Goal: Transaction & Acquisition: Purchase product/service

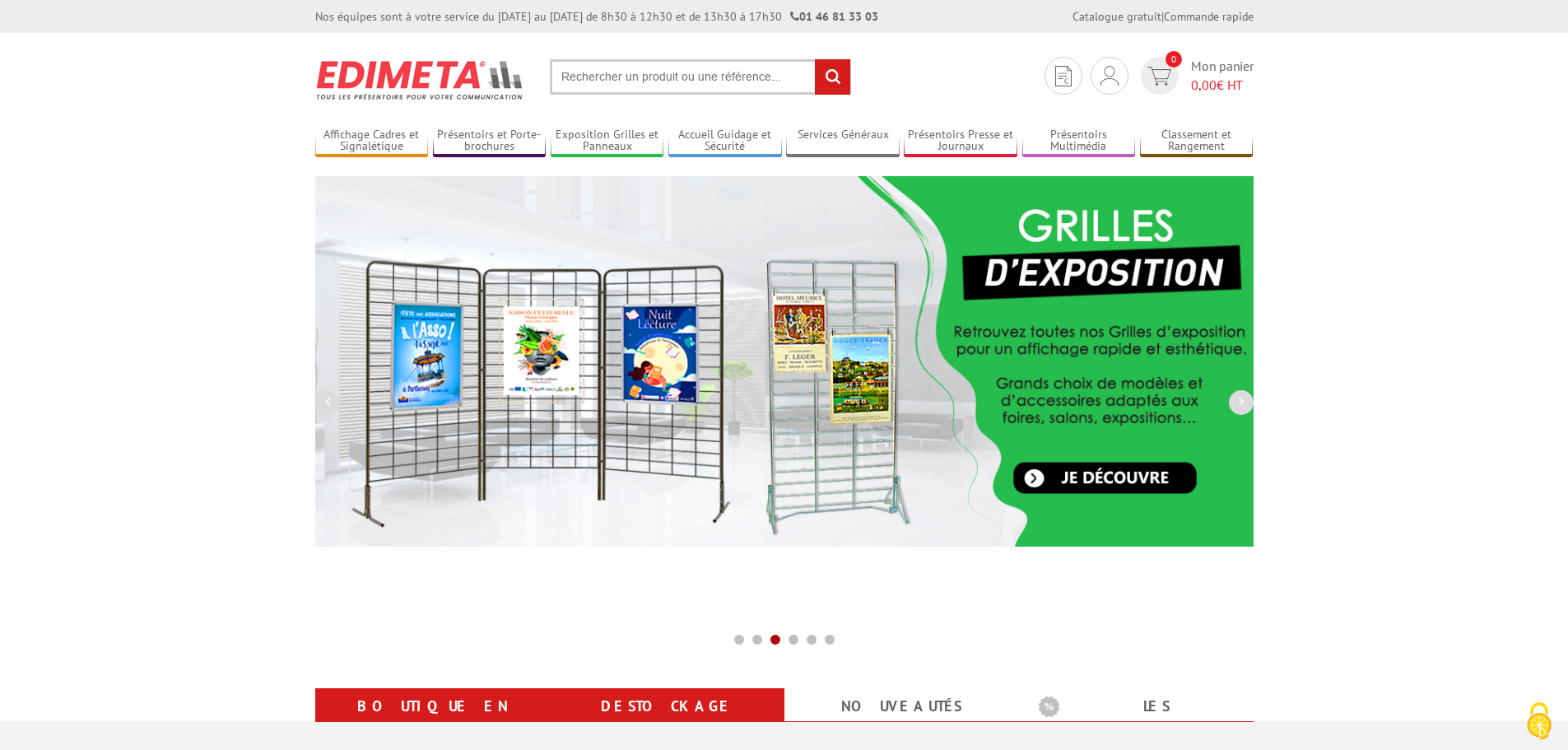
click at [666, 702] on link "Destockage" at bounding box center [667, 706] width 195 height 30
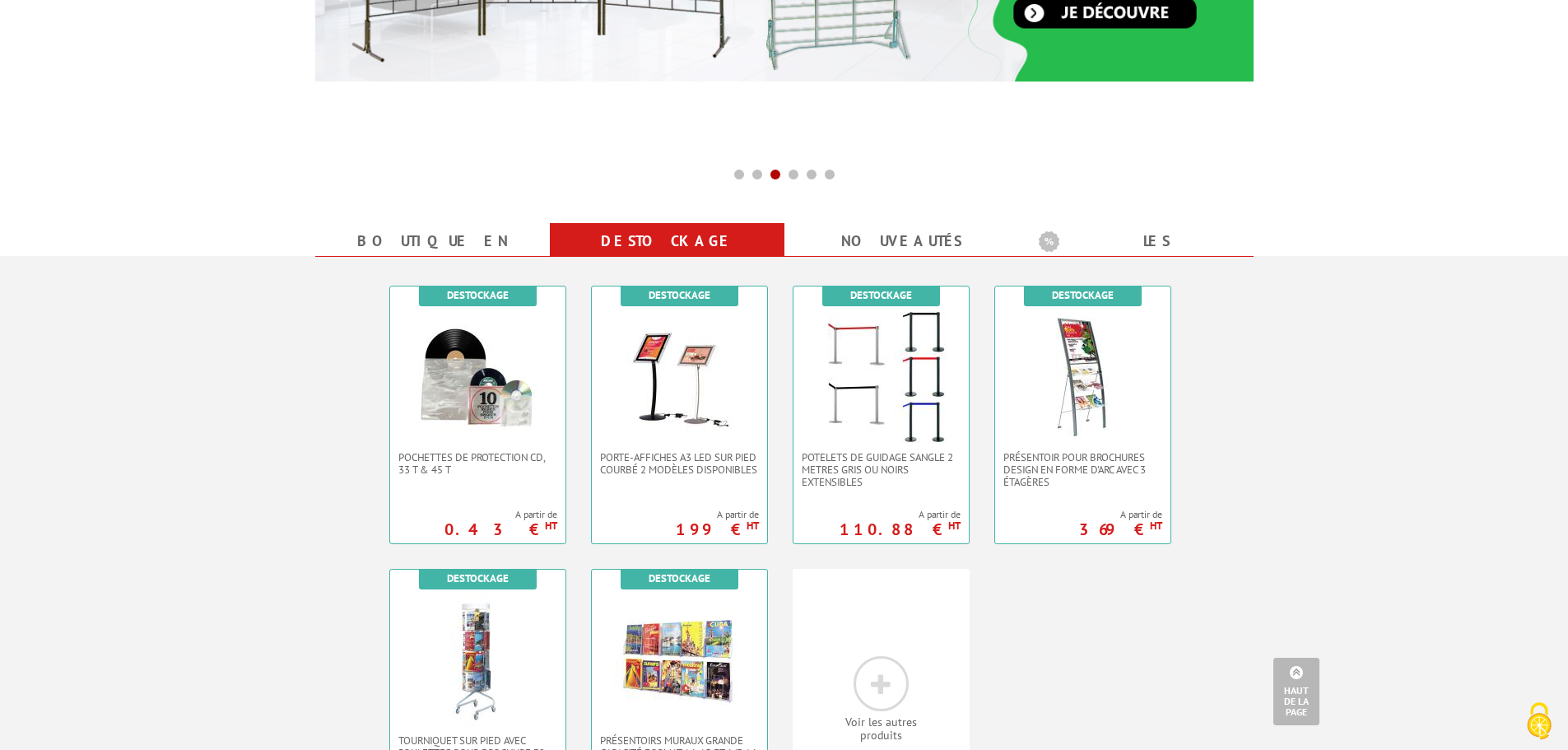
scroll to position [576, 0]
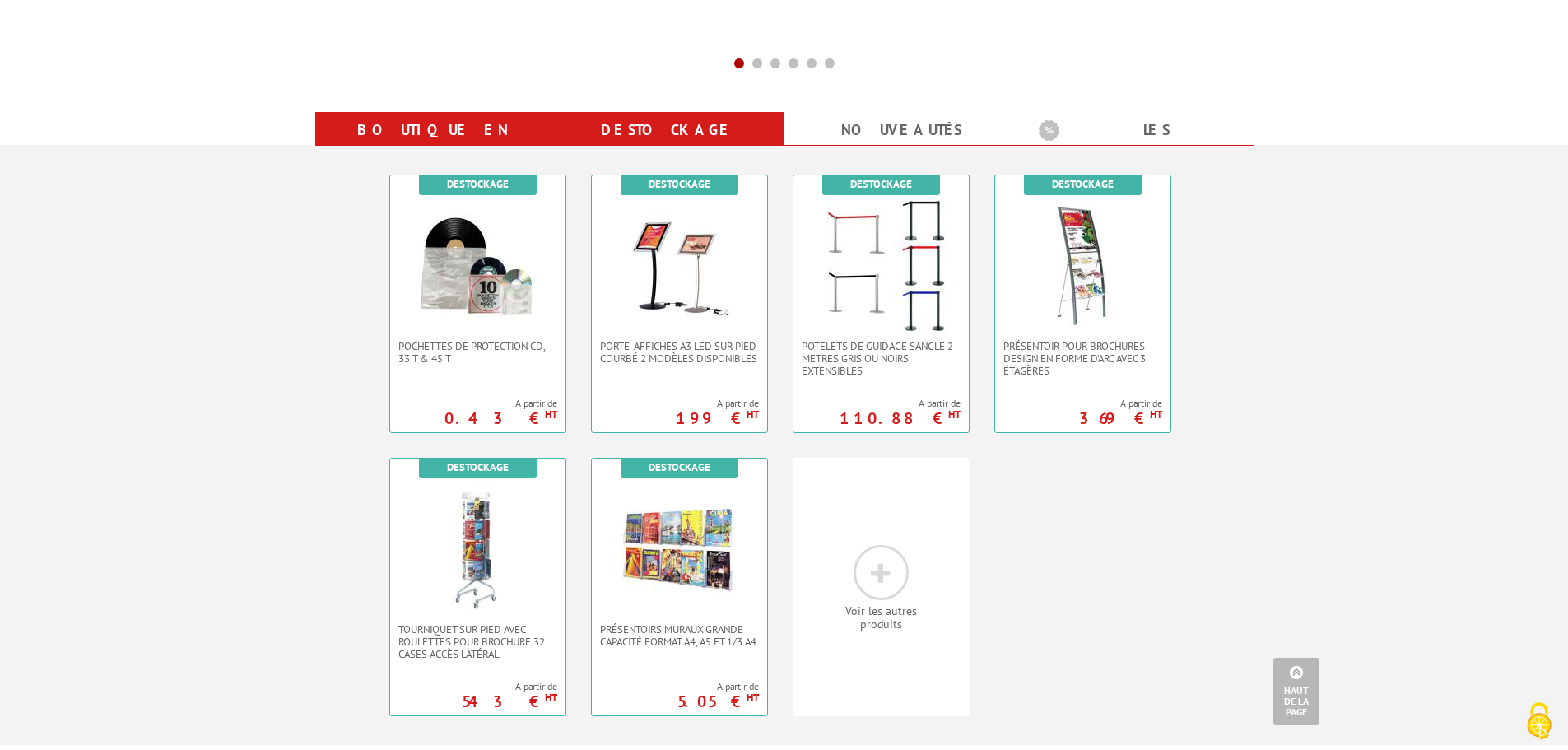
click at [469, 117] on link "Boutique en ligne" at bounding box center [432, 145] width 195 height 60
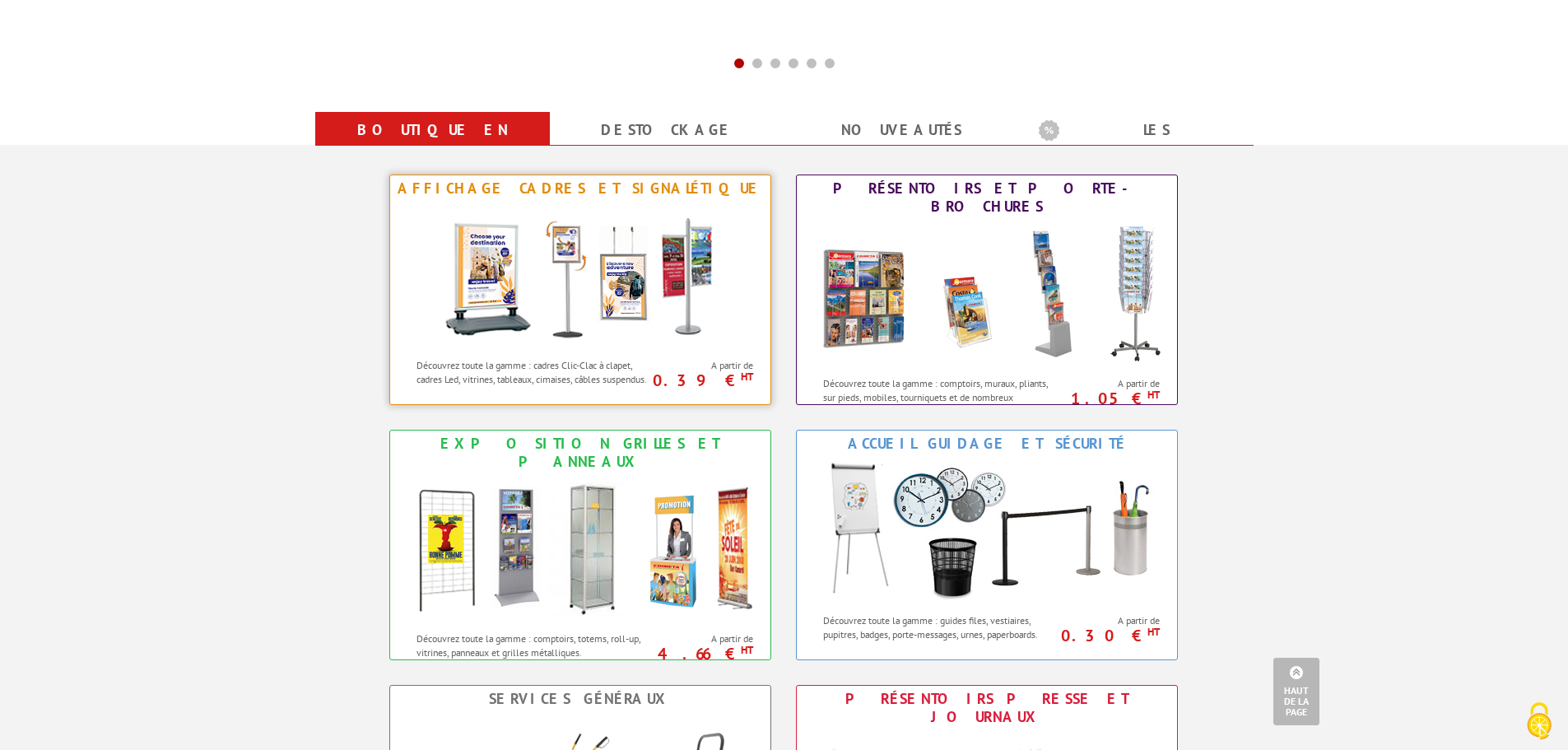
click at [625, 298] on img at bounding box center [580, 275] width 304 height 148
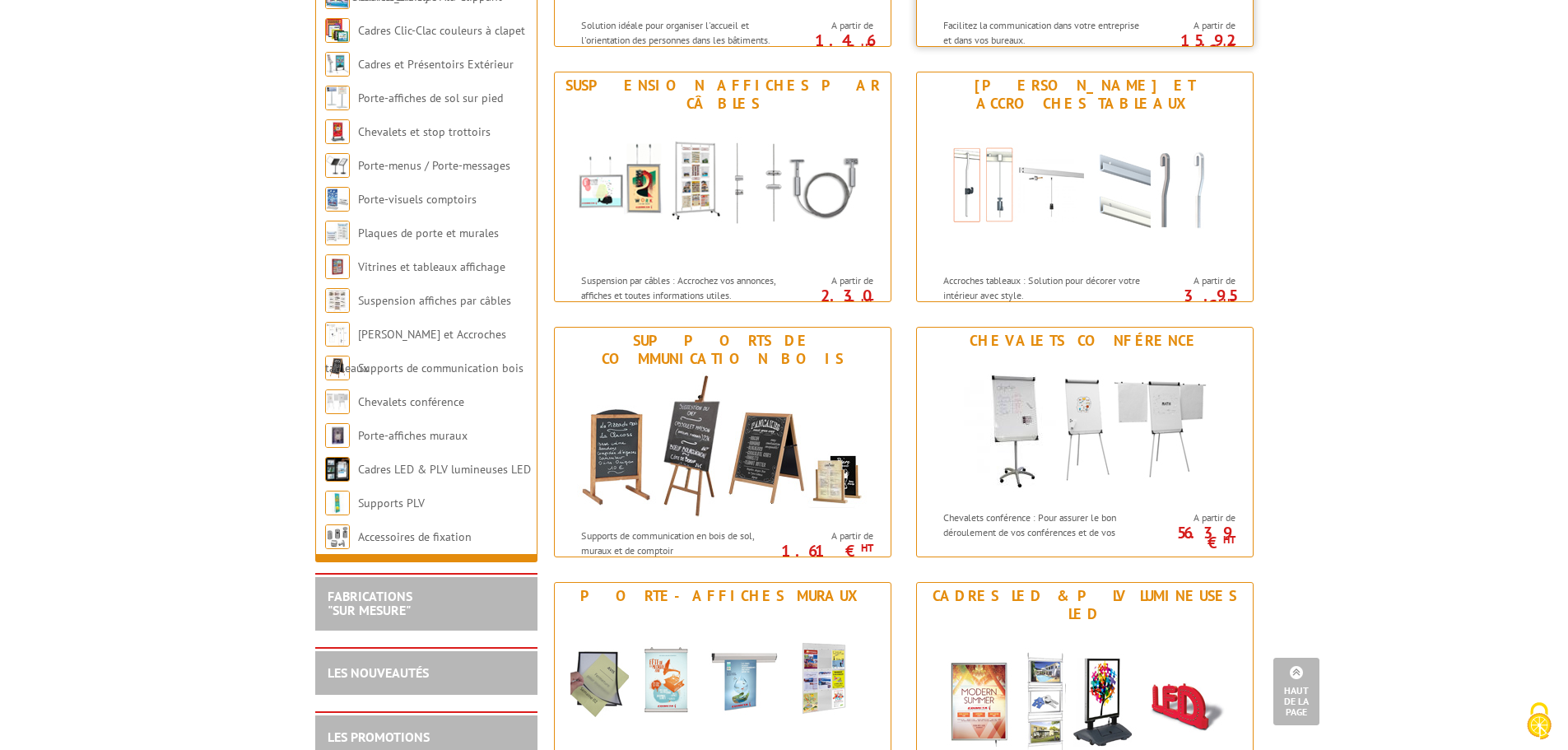
scroll to position [1481, 0]
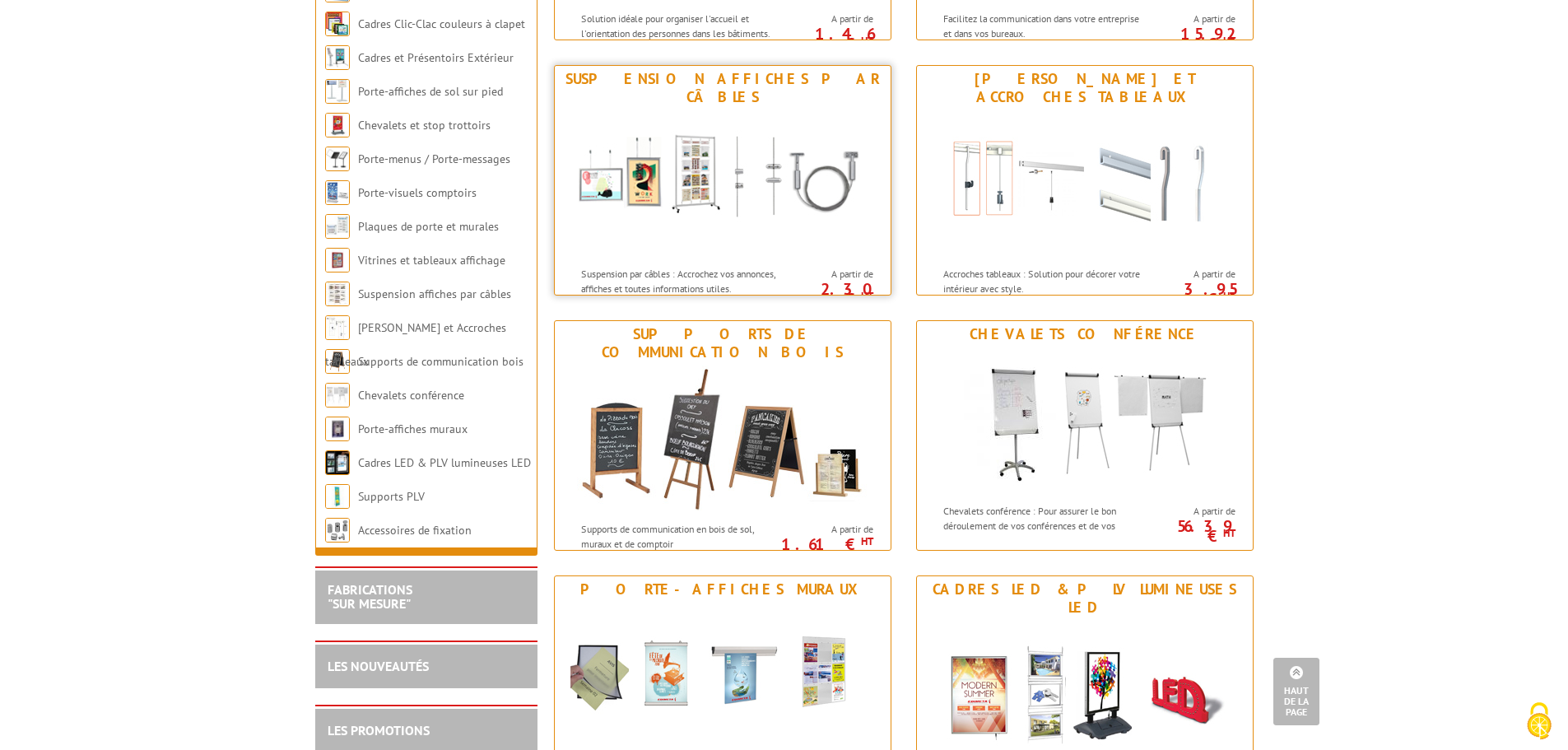
click at [774, 190] on img at bounding box center [722, 184] width 304 height 148
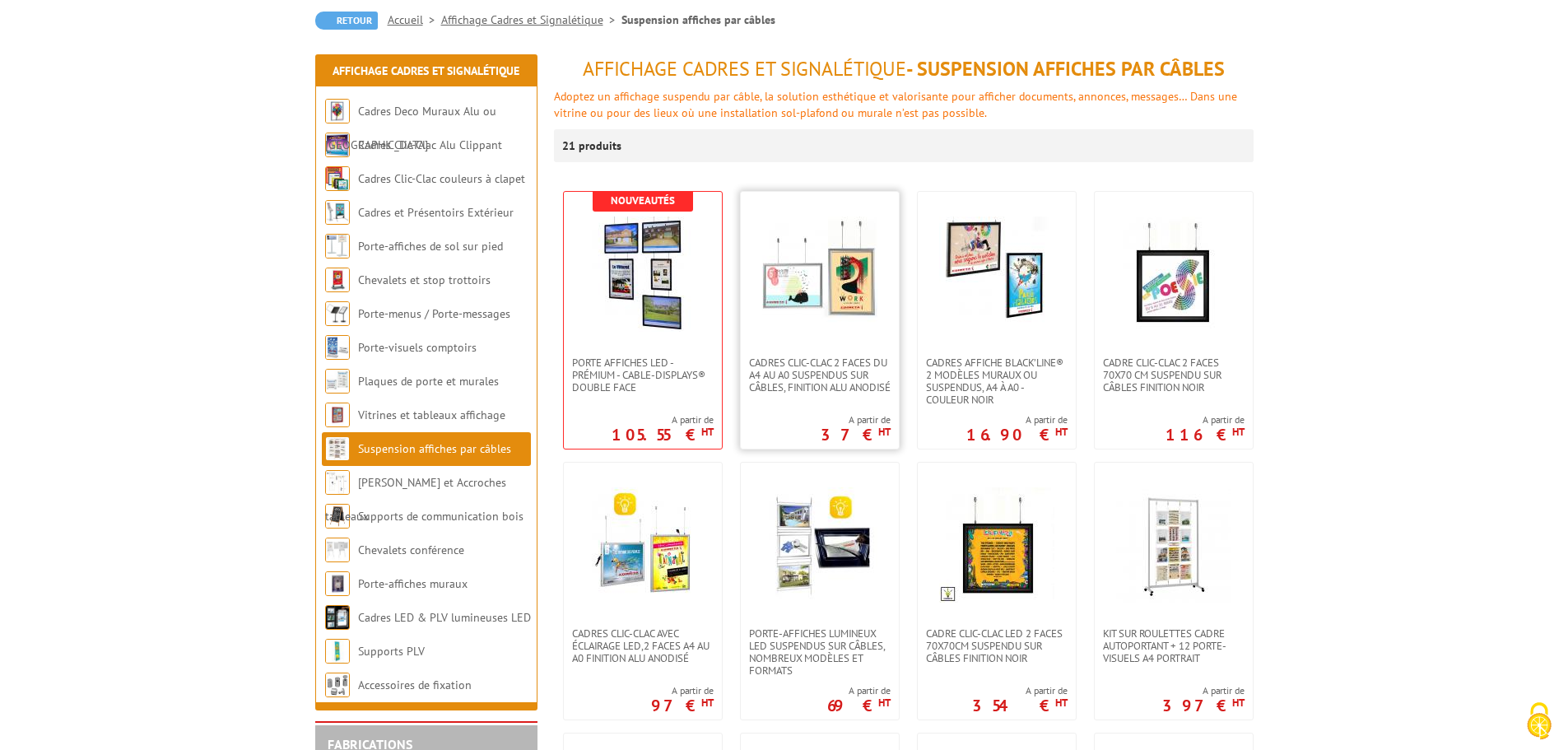
scroll to position [164, 0]
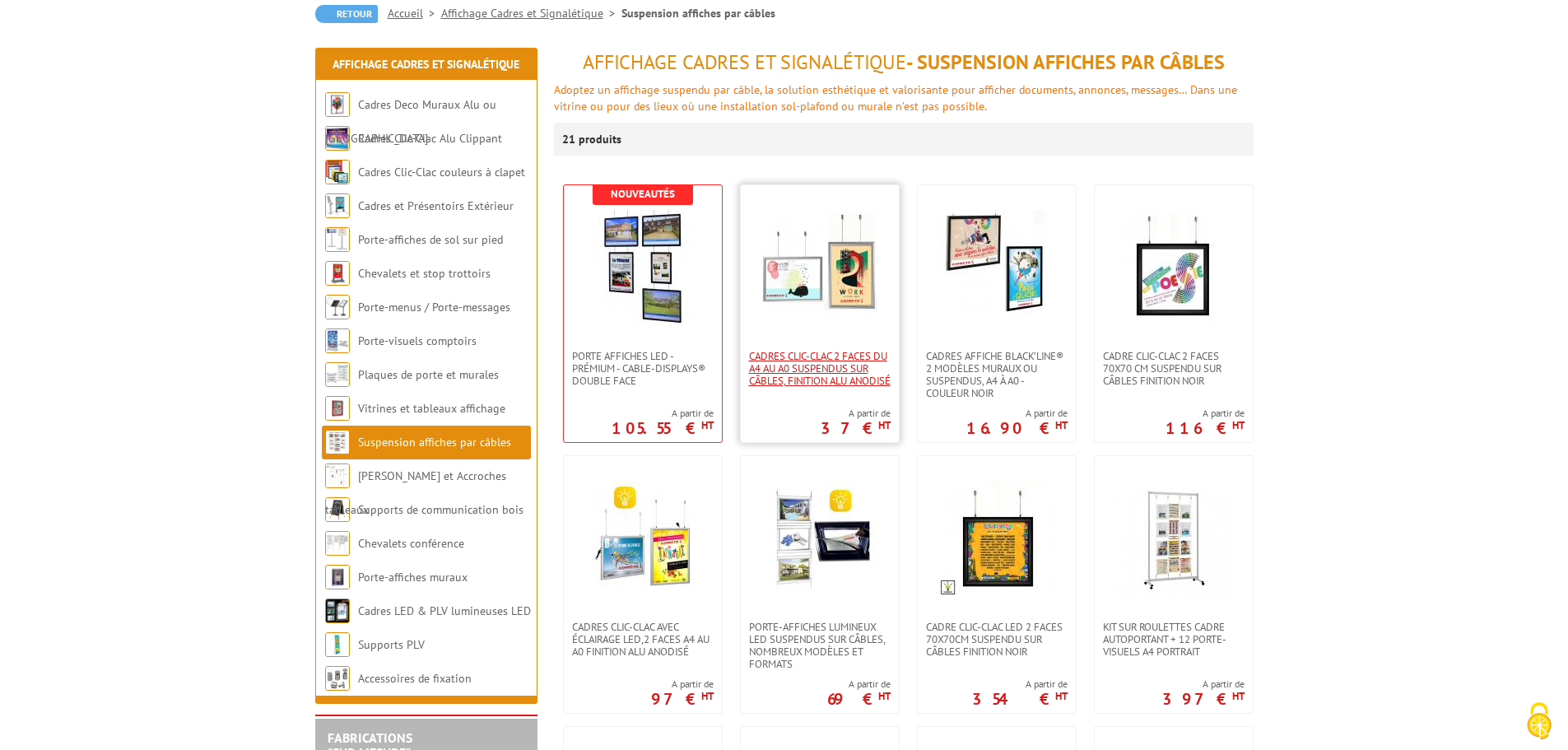
click at [834, 370] on span "Cadres Clic-Clac 2 faces du A4 au A0 suspendus sur câbles, finition alu anodisé" at bounding box center [820, 368] width 142 height 37
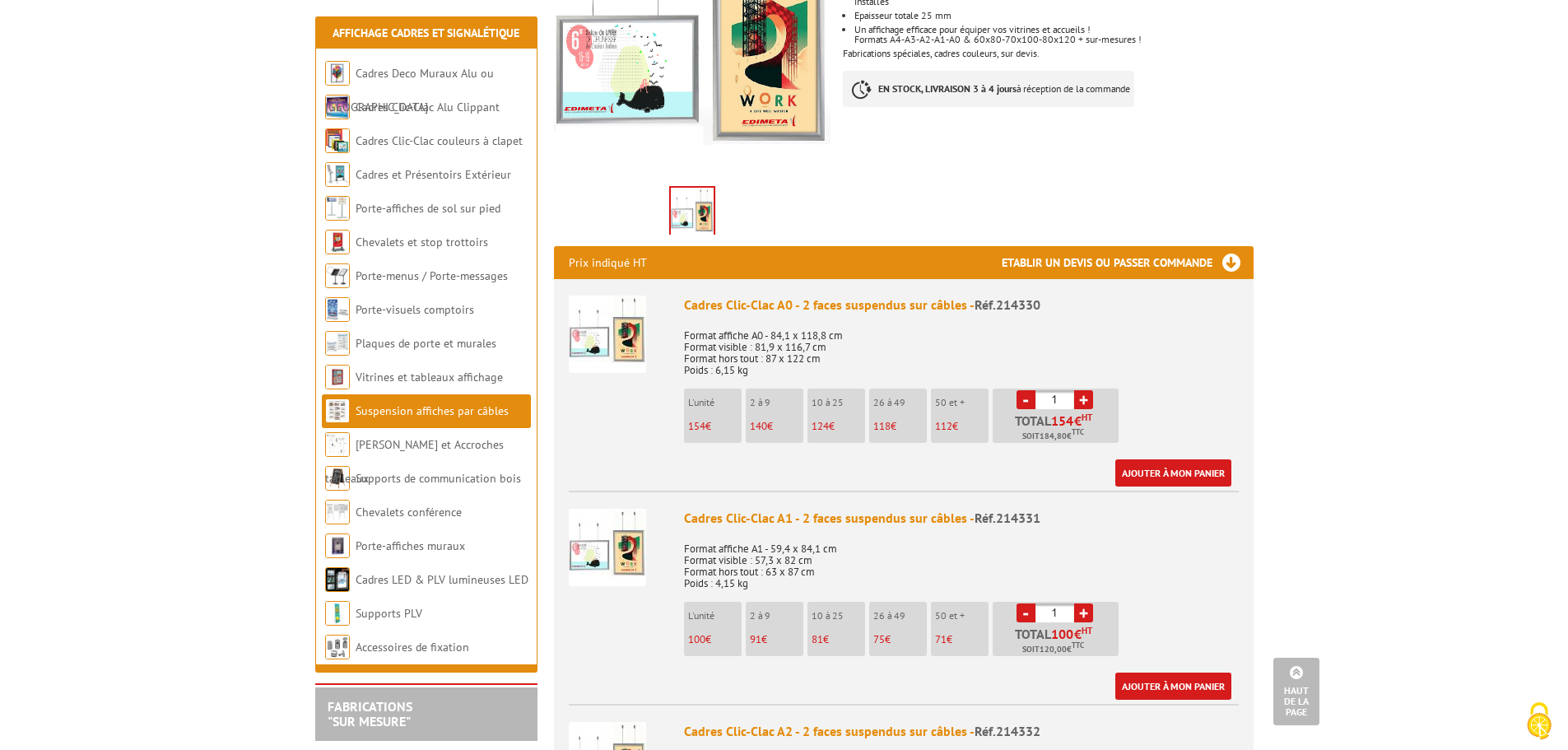
scroll to position [412, 0]
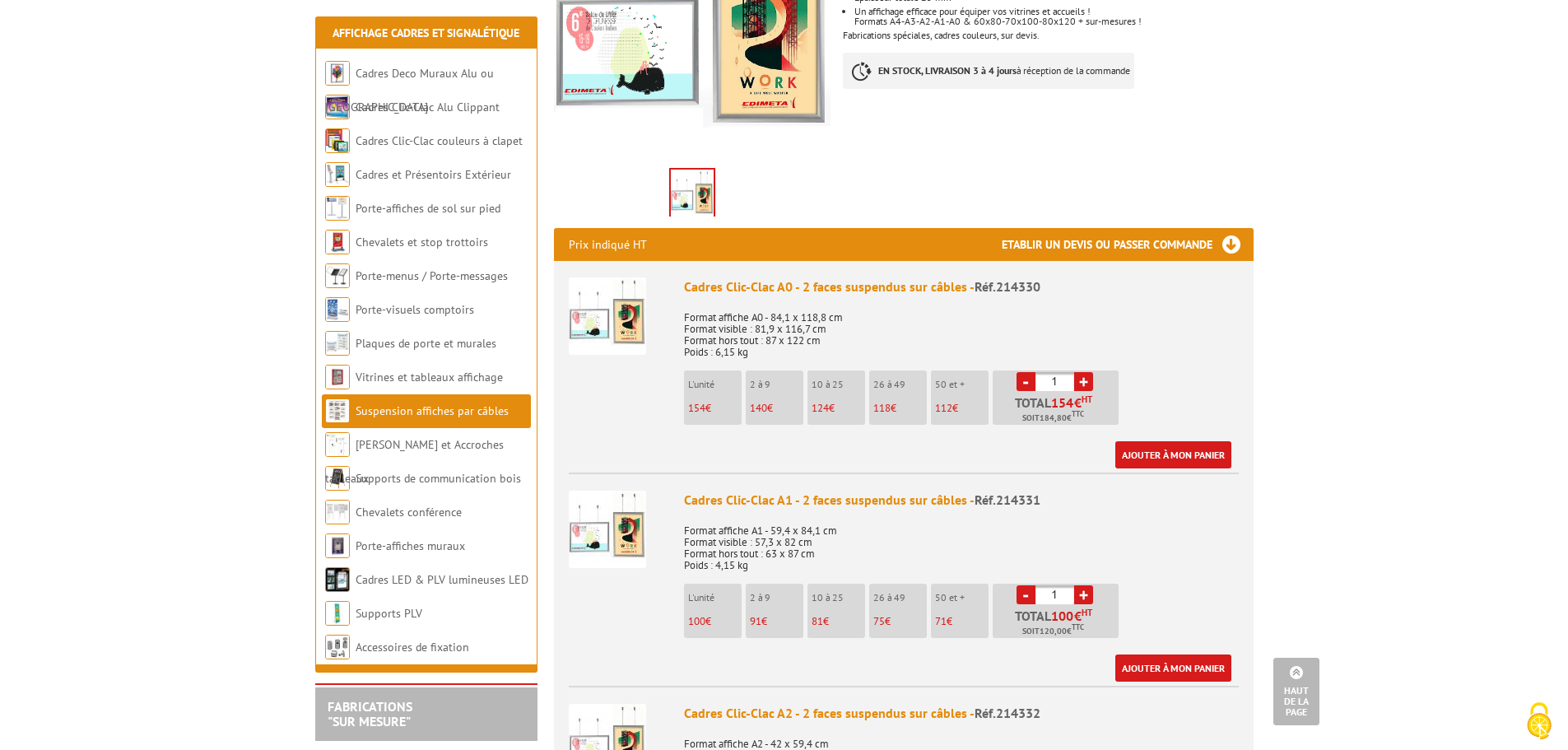
click at [1088, 598] on link "+" at bounding box center [1083, 594] width 19 height 19
type input "2"
click at [1082, 382] on link "+" at bounding box center [1083, 381] width 19 height 19
click at [1082, 380] on link "+" at bounding box center [1083, 381] width 19 height 19
click at [1022, 382] on link "-" at bounding box center [1025, 381] width 19 height 19
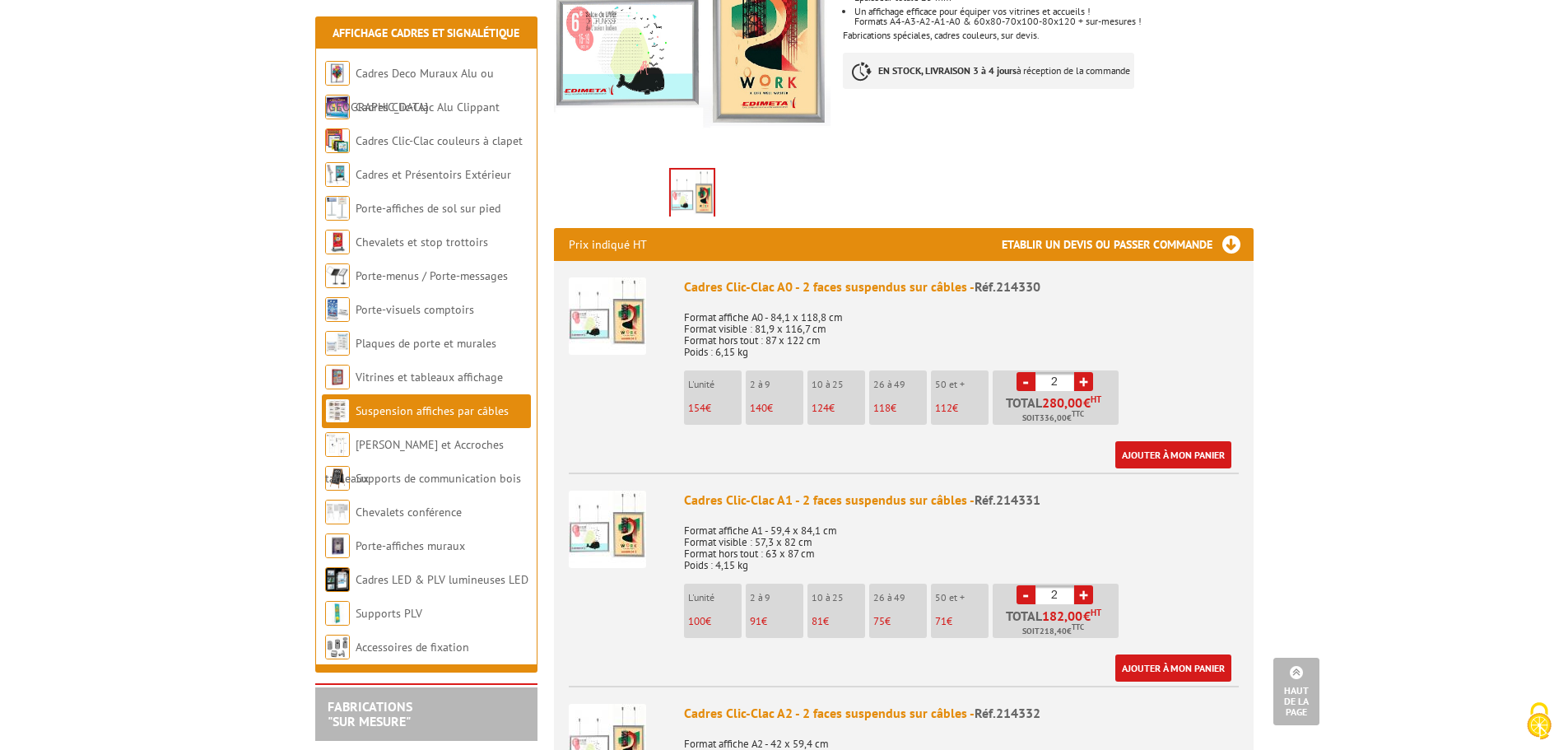
click at [1022, 382] on link "-" at bounding box center [1025, 381] width 19 height 19
click at [1025, 385] on link "-" at bounding box center [1025, 381] width 19 height 19
drag, startPoint x: 1061, startPoint y: 387, endPoint x: 1037, endPoint y: 383, distance: 24.3
click at [1044, 385] on input "1" at bounding box center [1054, 381] width 39 height 19
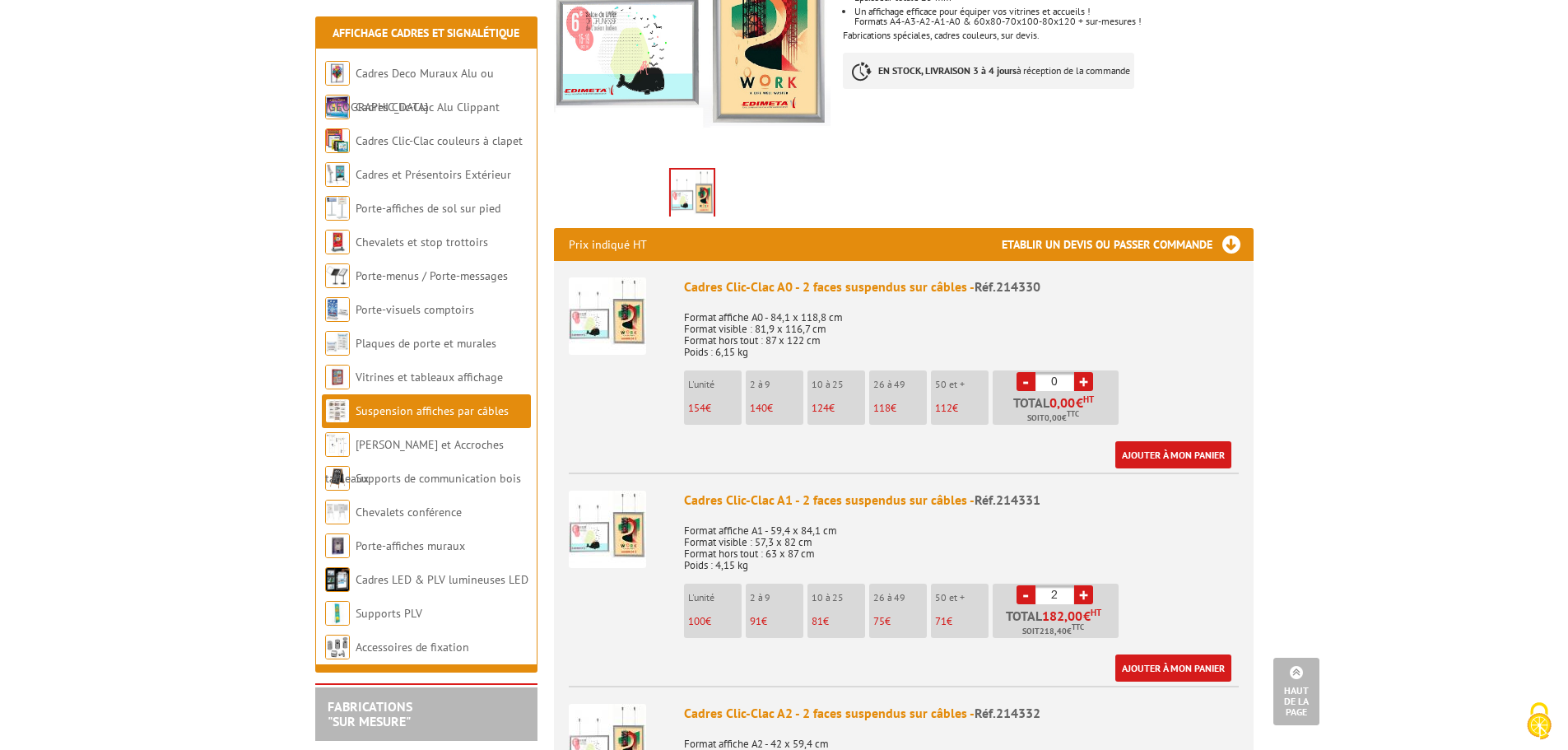
type input "0"
click at [1158, 343] on p "Format affiche A0 - 84,1 x 118,8 cm Format visible : 81,9 x 116,7 cm Format hor…" at bounding box center [961, 329] width 555 height 58
click at [1084, 593] on link "+" at bounding box center [1083, 594] width 19 height 19
type input "3"
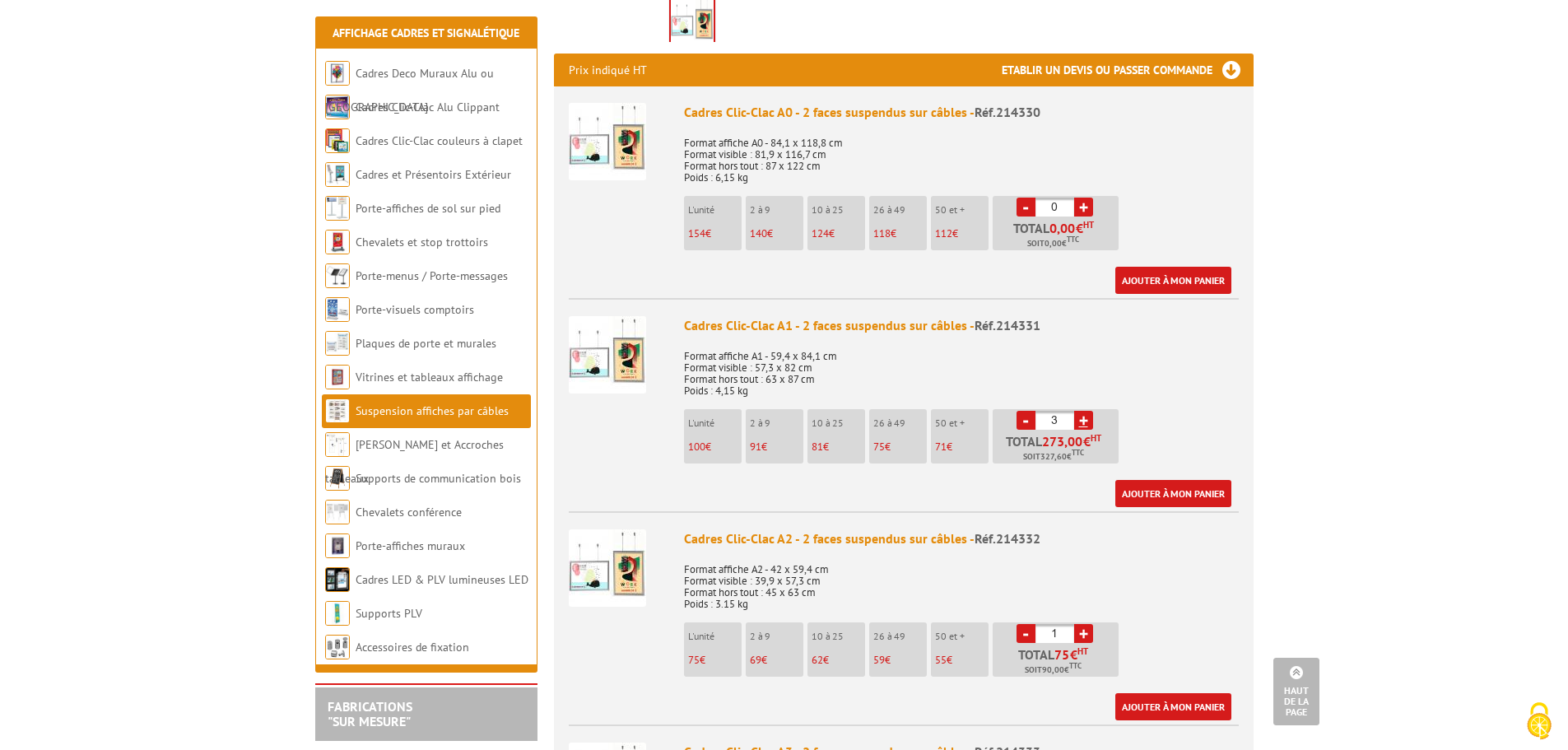
scroll to position [658, 0]
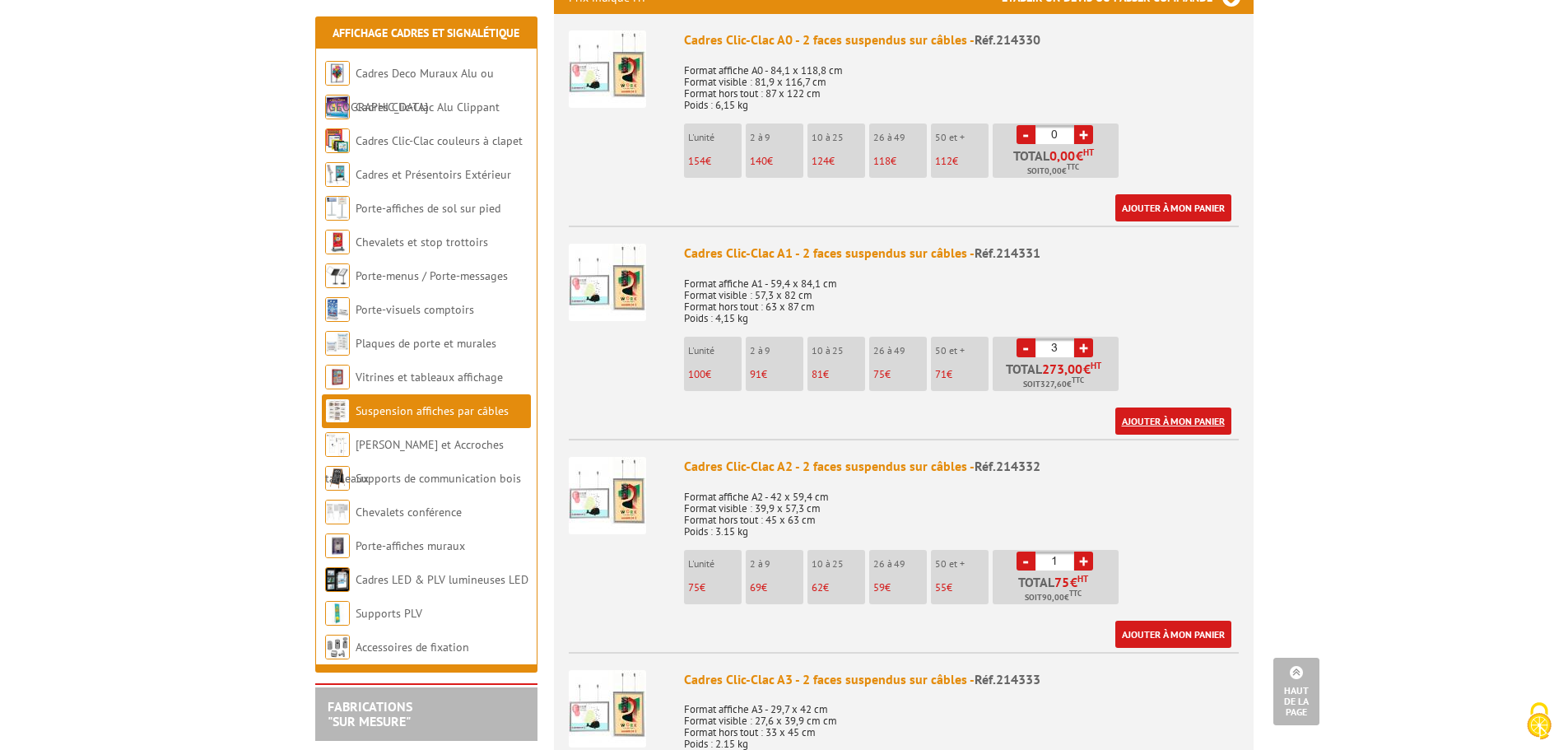
click at [1175, 417] on link "Ajouter à mon panier" at bounding box center [1174, 421] width 116 height 27
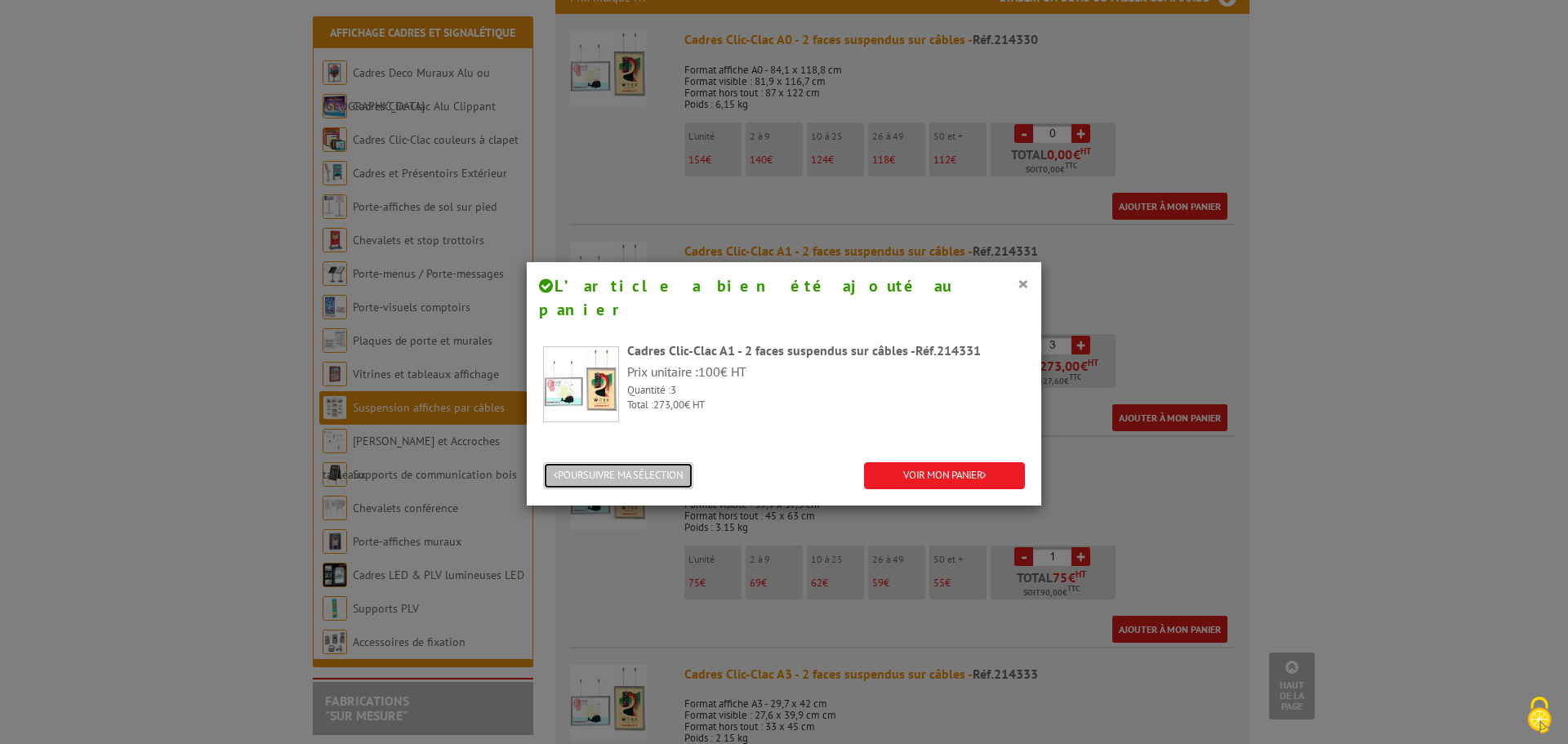
click at [632, 462] on button "POURSUIVRE MA SÉLECTION" at bounding box center [618, 475] width 150 height 27
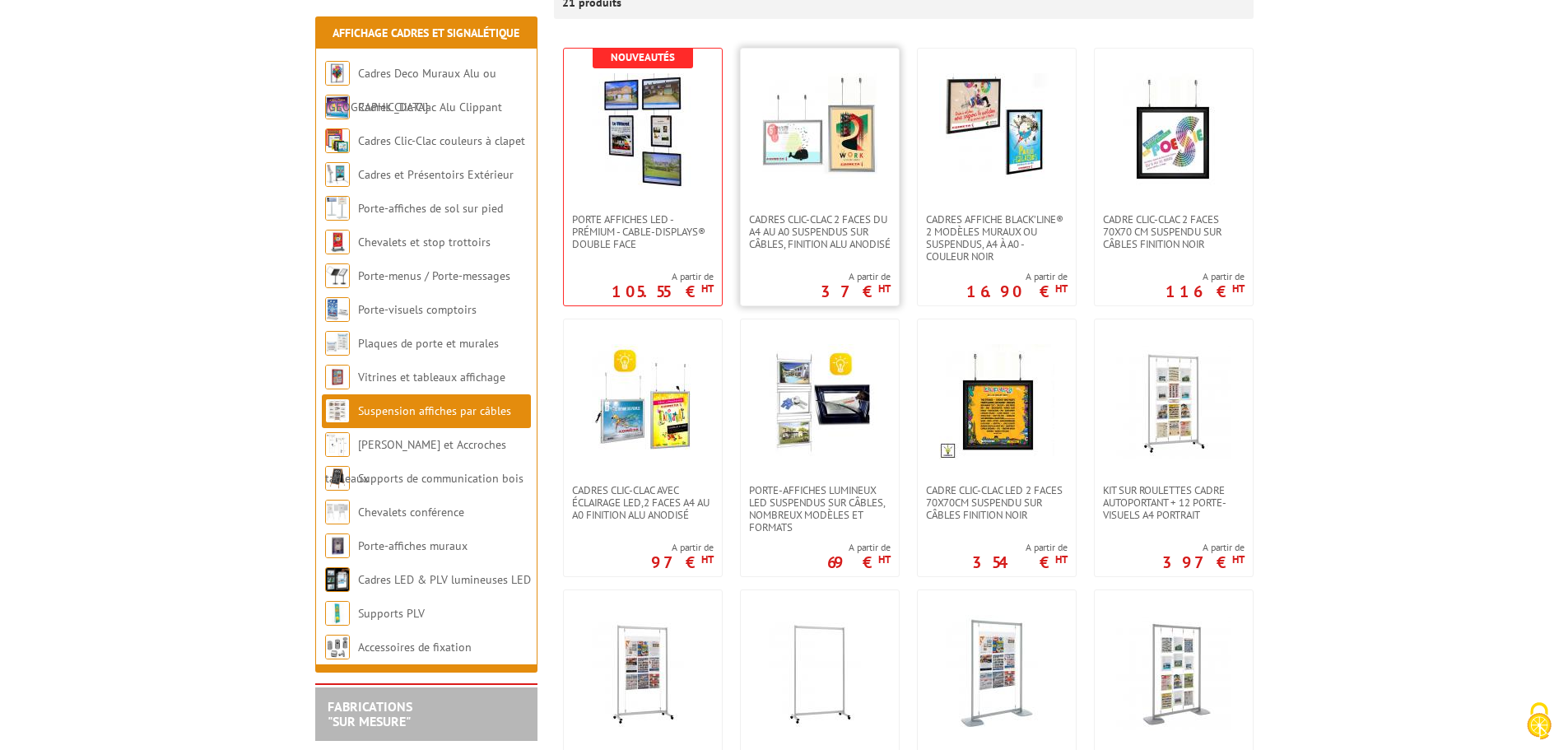
scroll to position [329, 0]
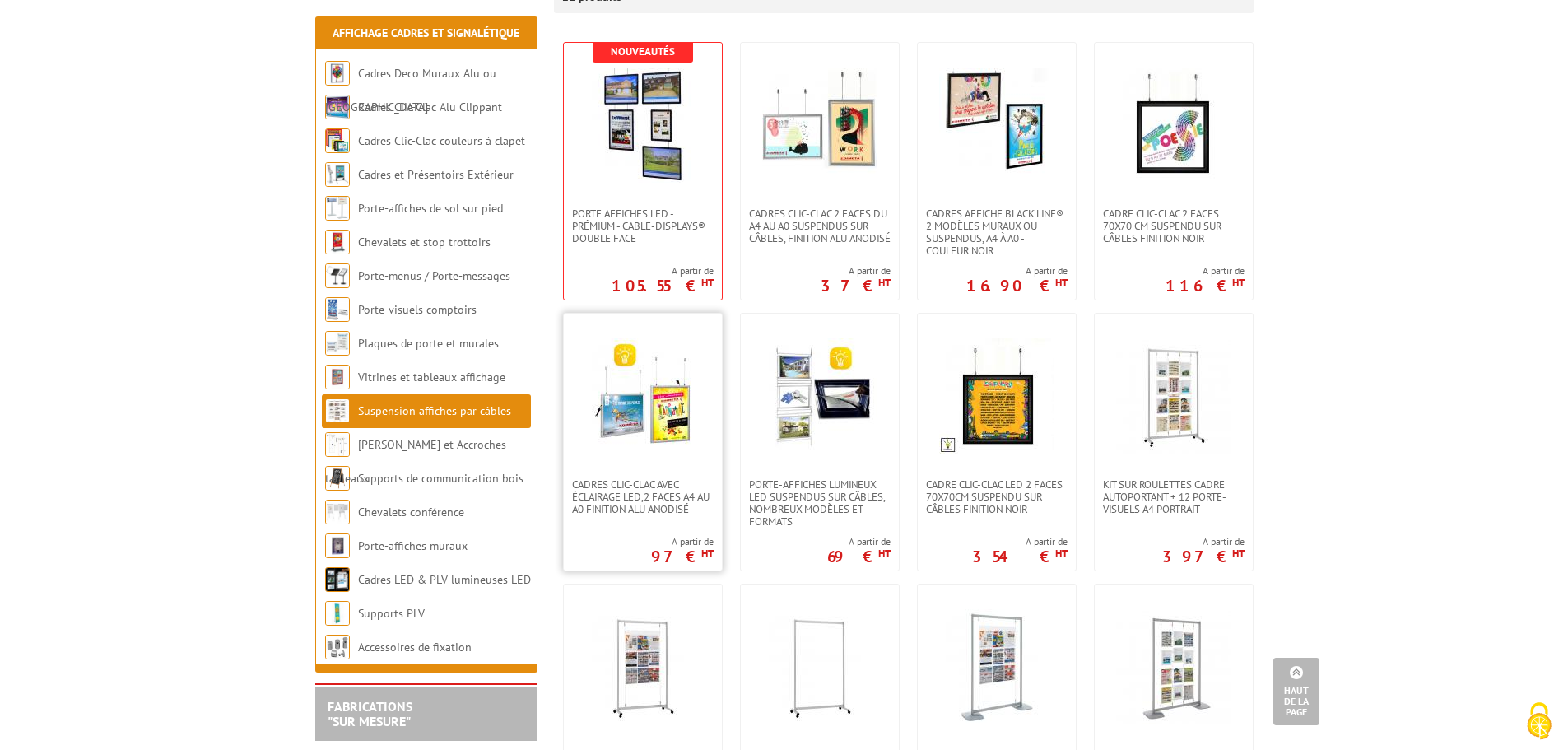
click at [658, 375] on img at bounding box center [643, 396] width 116 height 116
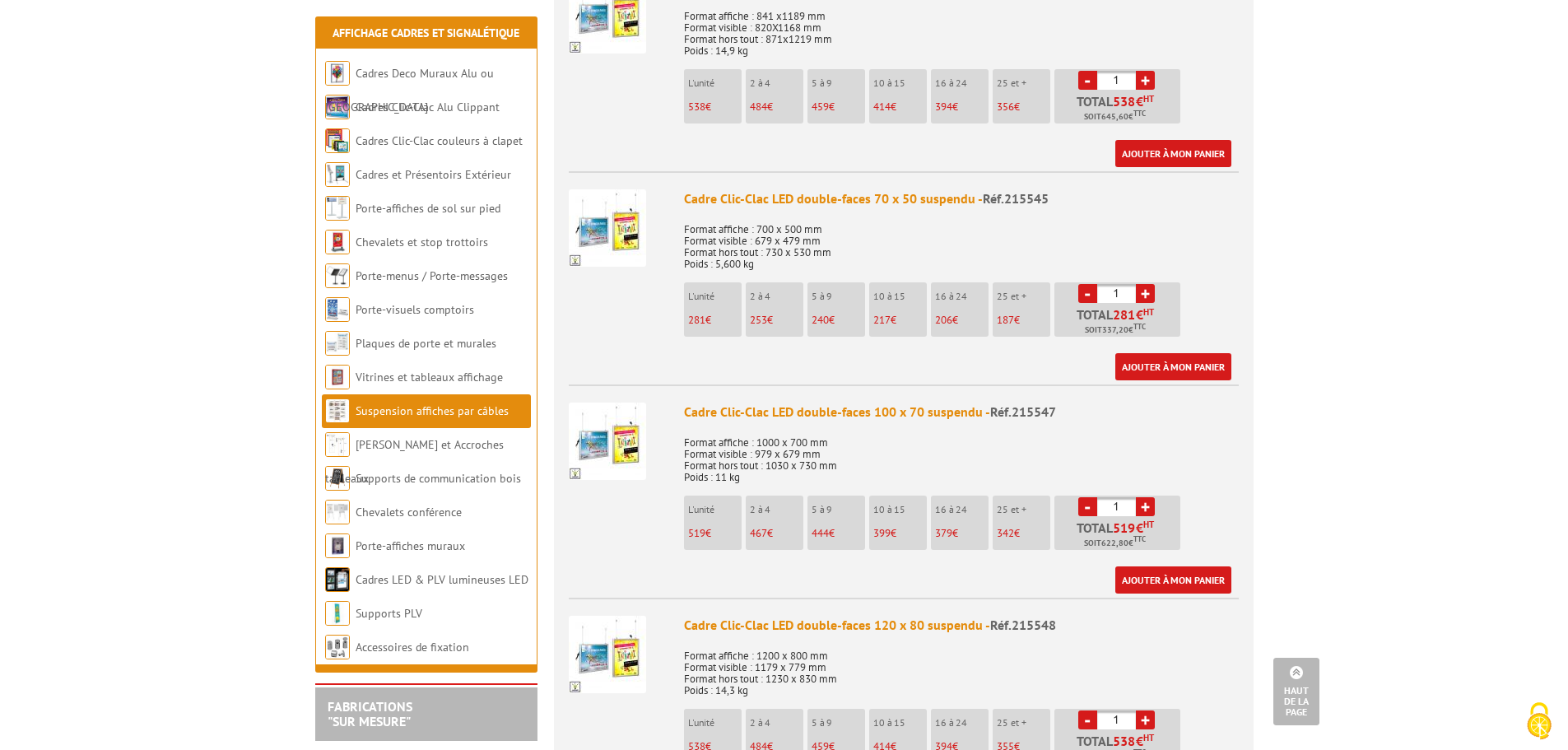
scroll to position [1563, 0]
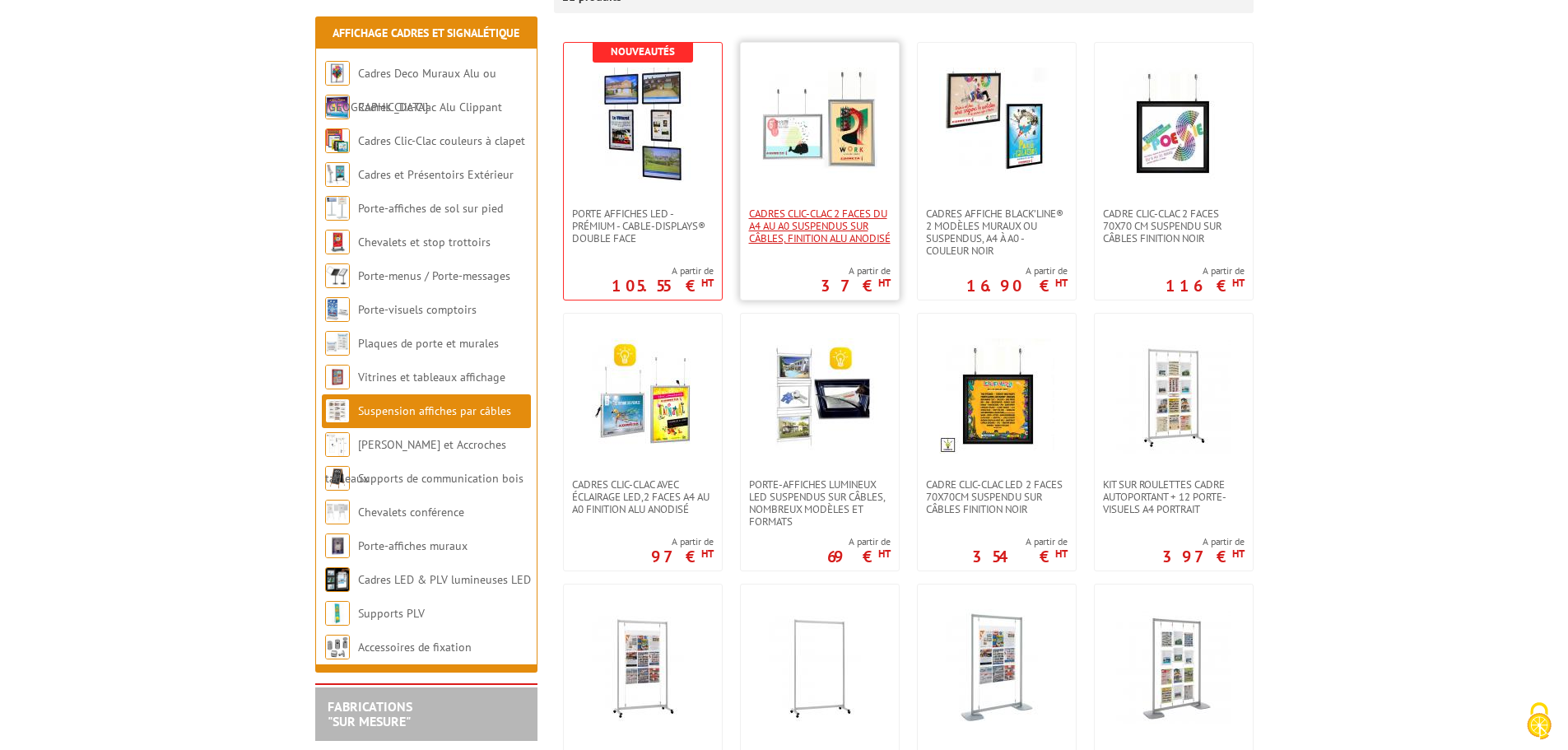
click at [834, 208] on span "Cadres Clic-Clac 2 faces du A4 au A0 suspendus sur câbles, finition alu anodisé" at bounding box center [820, 226] width 142 height 37
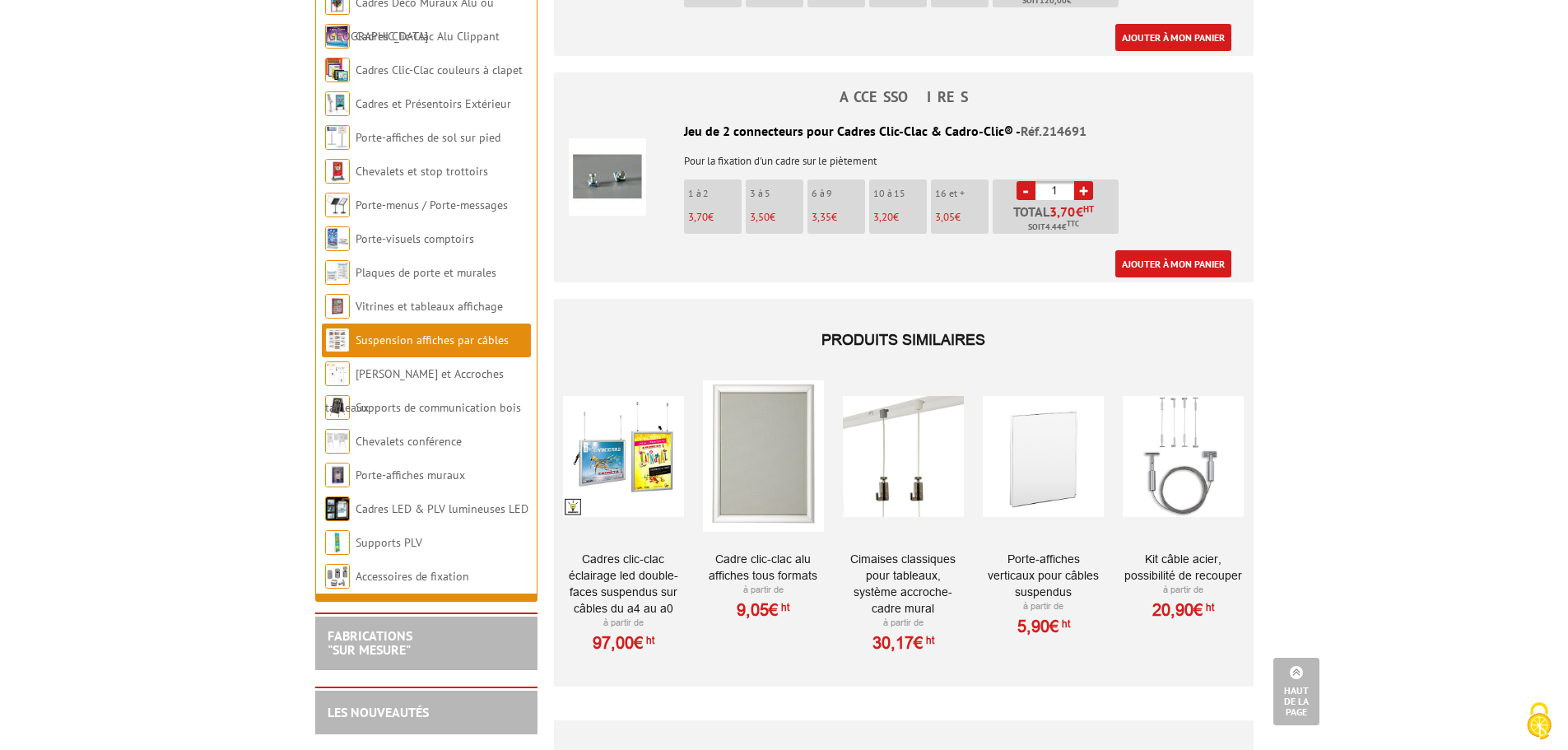
scroll to position [2468, 0]
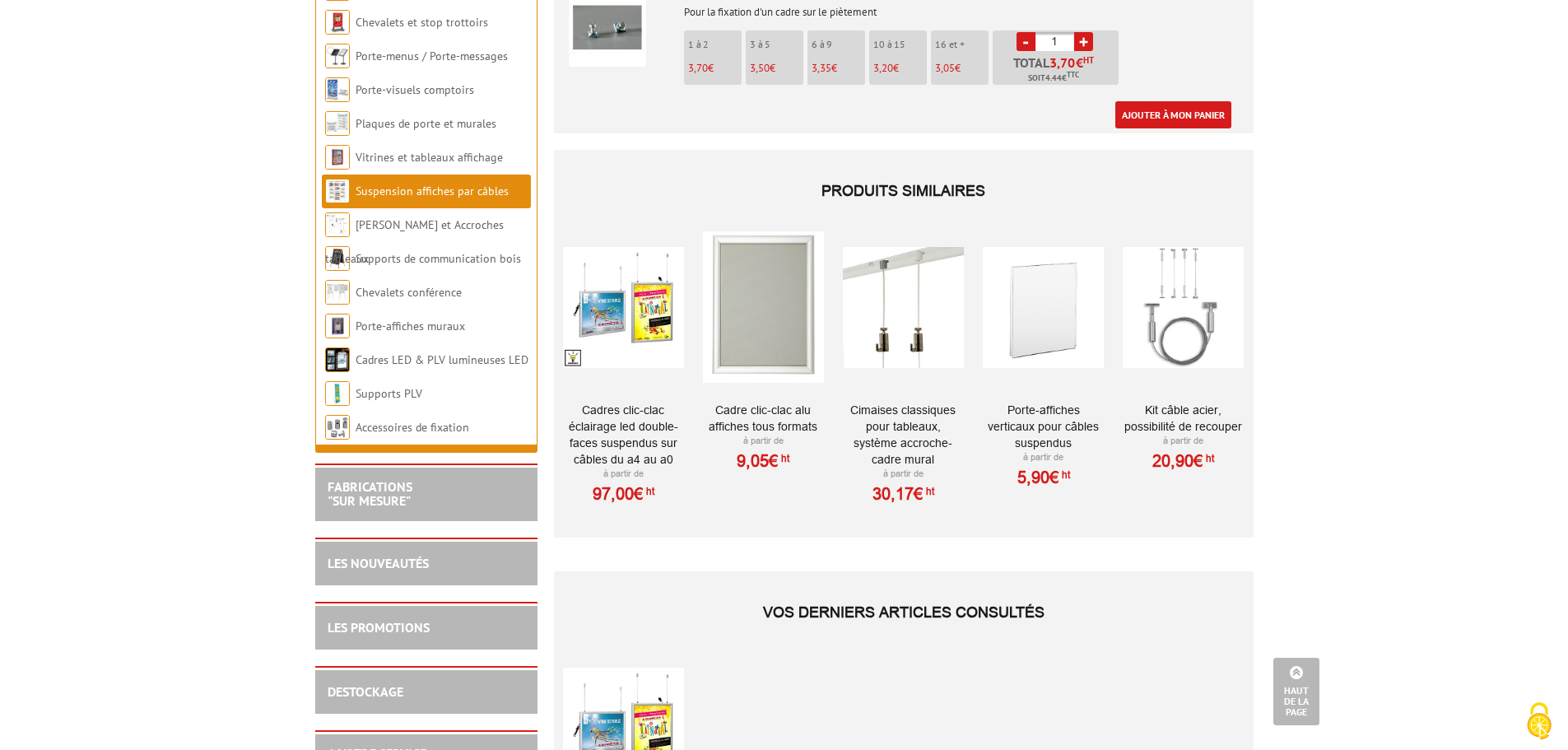
click at [777, 311] on div at bounding box center [764, 307] width 121 height 164
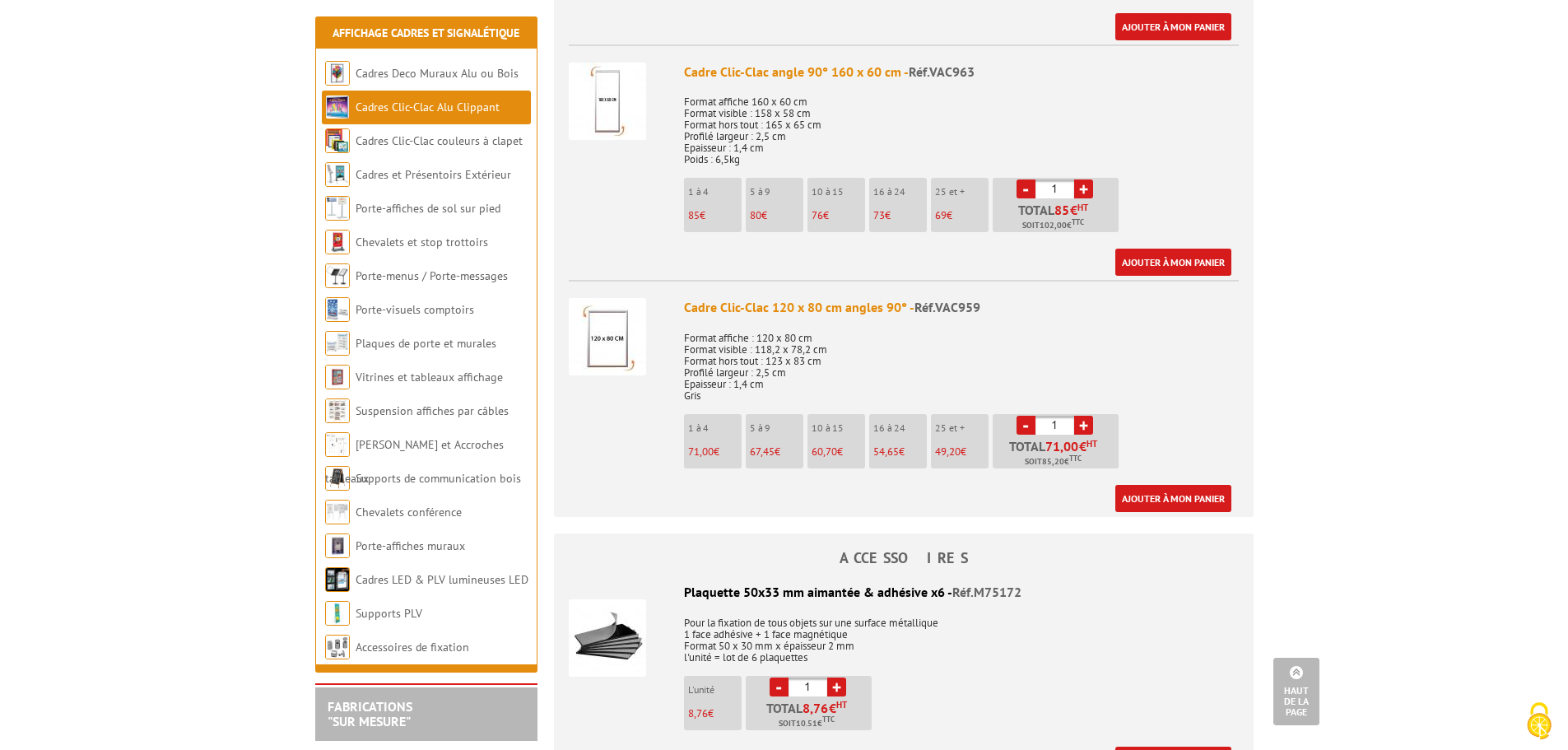
scroll to position [2963, 0]
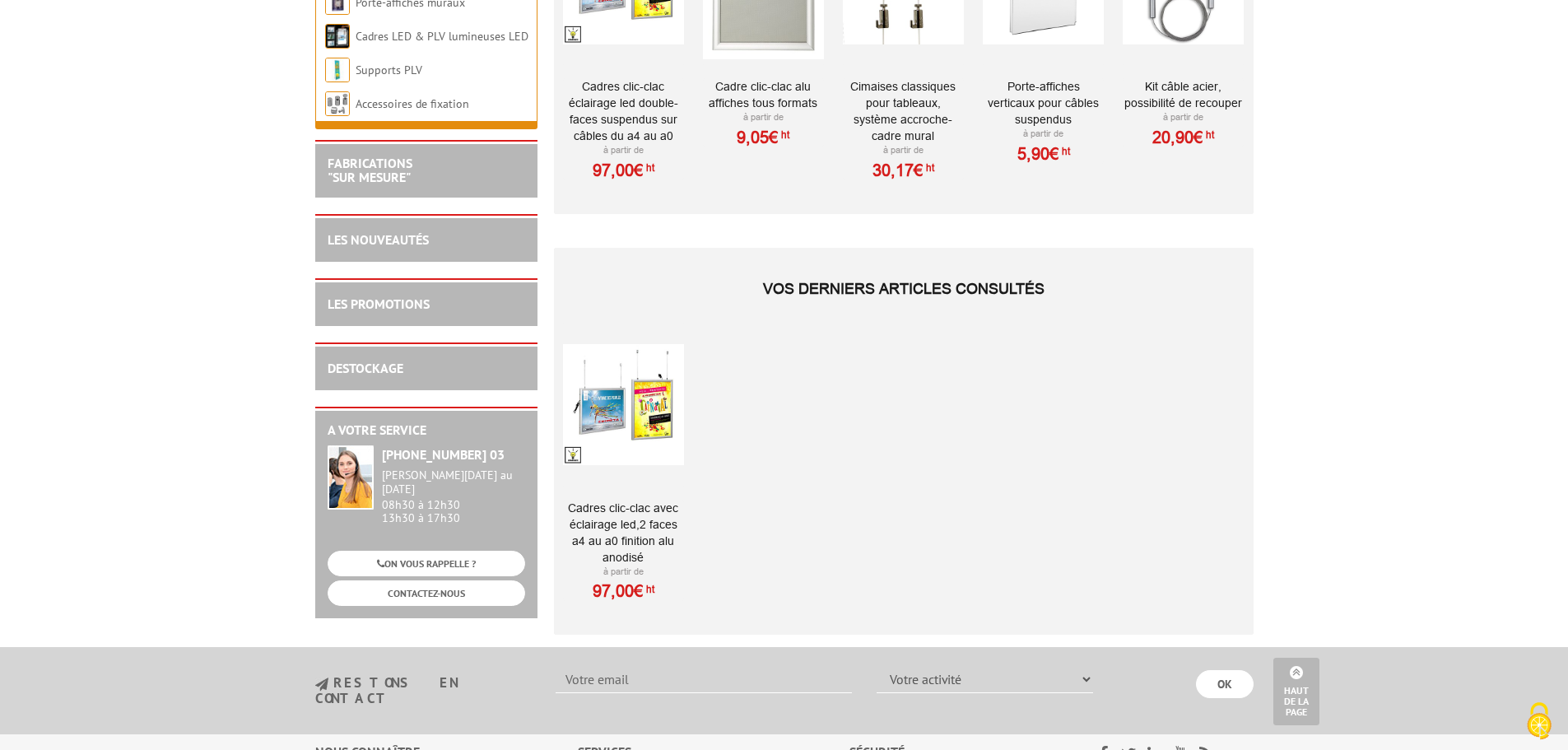
scroll to position [2798, 0]
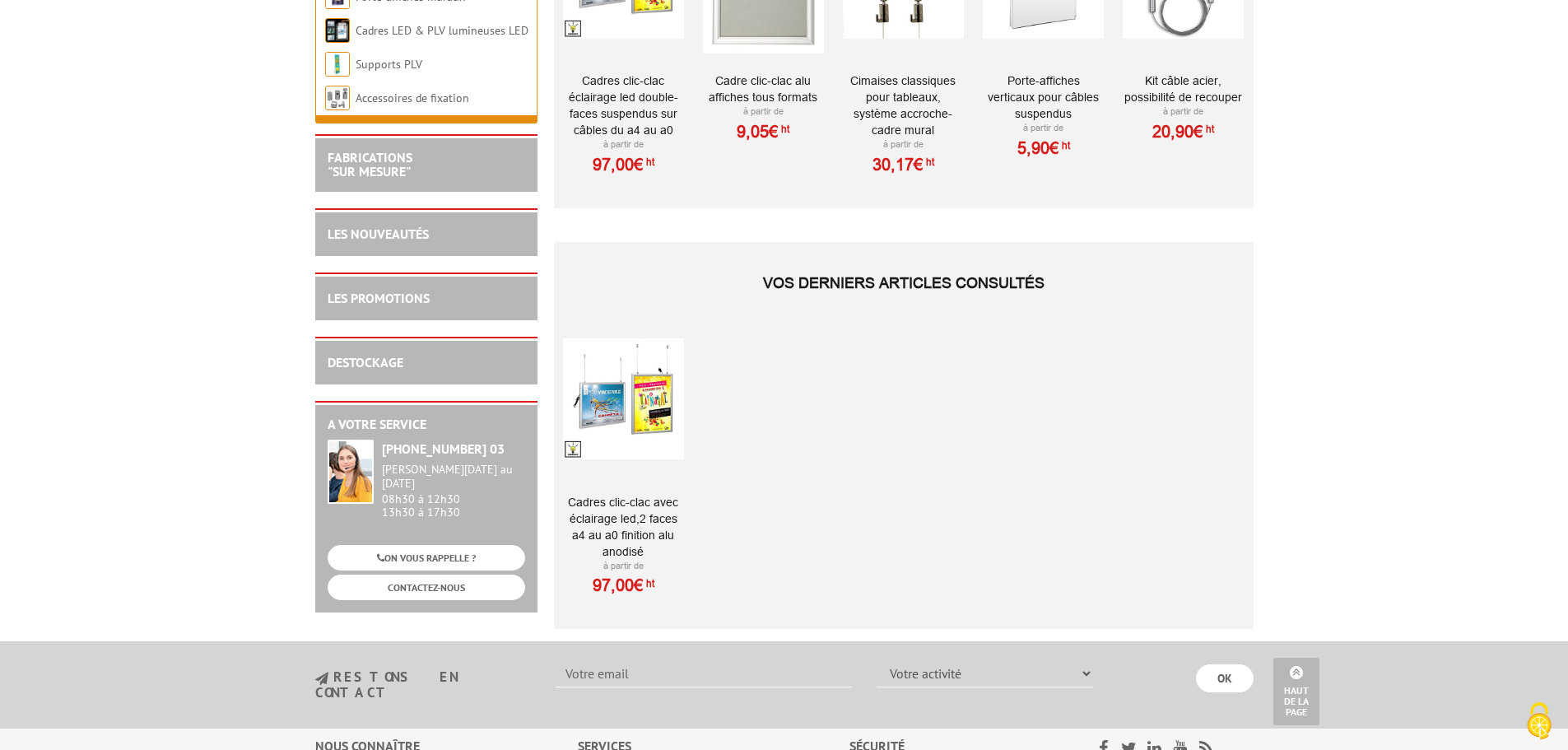
click at [613, 510] on link "Cadres clic-clac avec éclairage LED,2 Faces A4 au A0 finition Alu Anodisé" at bounding box center [624, 526] width 121 height 66
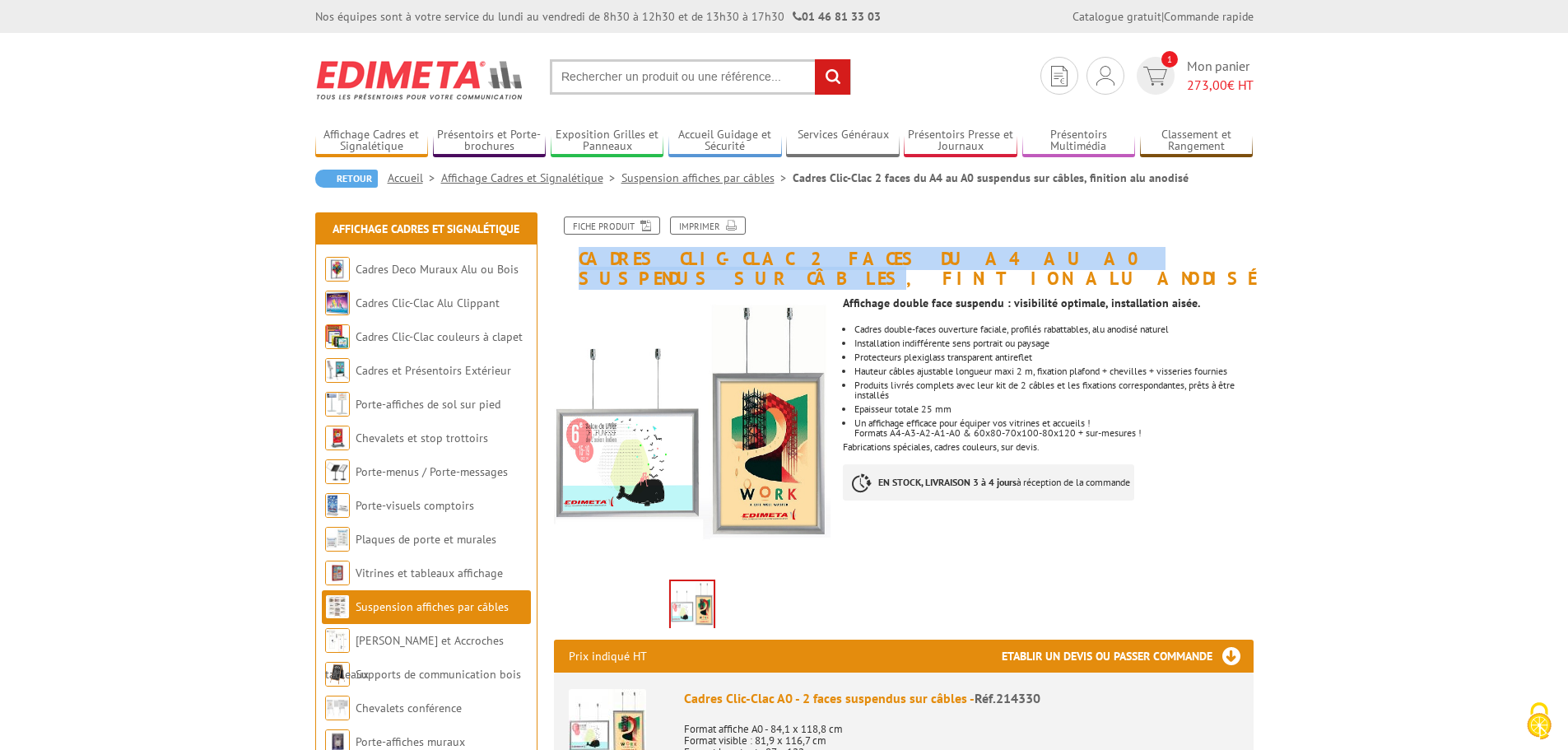
drag, startPoint x: 581, startPoint y: 261, endPoint x: 1095, endPoint y: 257, distance: 514.0
click at [1095, 257] on h1 "Cadres Clic-Clac 2 faces du A4 au A0 suspendus sur câbles, finition alu anodisé" at bounding box center [904, 252] width 724 height 71
copy h1 "Cadres Clic-Clac 2 faces du A4 au A0 suspendus sur câbles"
click at [1175, 77] on span "1" at bounding box center [1155, 76] width 46 height 38
